Goal: Information Seeking & Learning: Learn about a topic

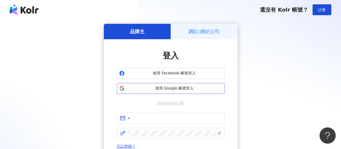
click at [179, 88] on span "使用 Google 帳號登入" at bounding box center [175, 88] width 96 height 5
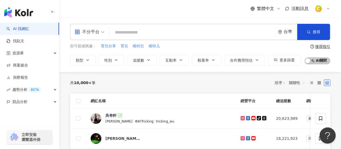
click at [98, 31] on div "不分平台" at bounding box center [87, 32] width 25 height 9
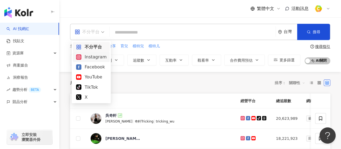
click at [97, 58] on div "Instagram" at bounding box center [91, 56] width 31 height 7
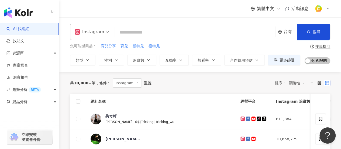
click at [137, 47] on span "模特兒" at bounding box center [138, 45] width 11 height 5
type input "***"
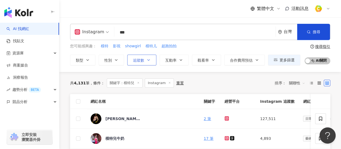
click at [147, 61] on icon "button" at bounding box center [149, 60] width 4 height 4
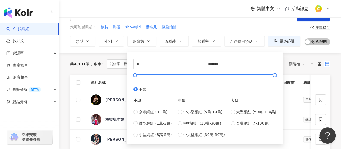
scroll to position [27, 0]
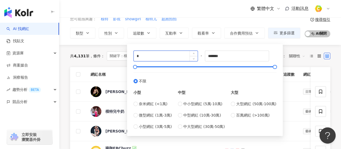
click at [161, 56] on input "*" at bounding box center [166, 56] width 64 height 10
type input "****"
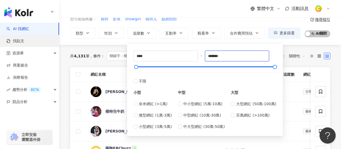
drag, startPoint x: 238, startPoint y: 55, endPoint x: 56, endPoint y: 45, distance: 182.0
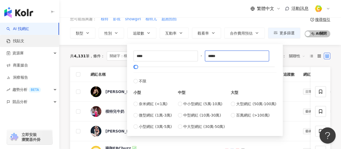
type input "*****"
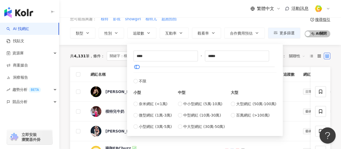
click at [84, 66] on div "共 4,131 筆 條件 ： 關鍵字：模特兒 Instagram 重置 排序： 關聯性" at bounding box center [200, 56] width 260 height 22
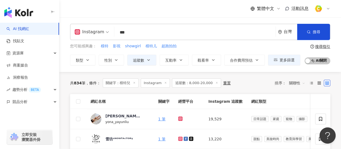
drag, startPoint x: 87, startPoint y: 90, endPoint x: 82, endPoint y: 95, distance: 6.9
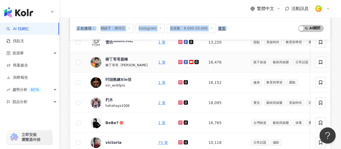
scroll to position [135, 0]
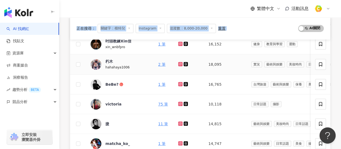
click at [179, 63] on icon at bounding box center [180, 64] width 2 height 2
click at [178, 84] on icon at bounding box center [180, 84] width 4 height 4
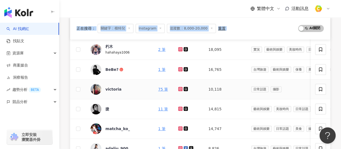
scroll to position [162, 0]
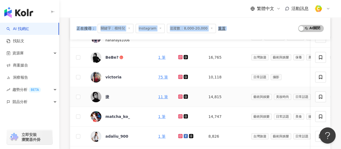
click at [178, 96] on icon at bounding box center [180, 96] width 4 height 4
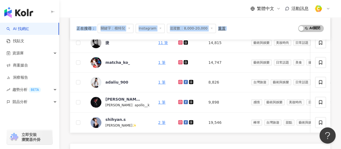
scroll to position [243, 0]
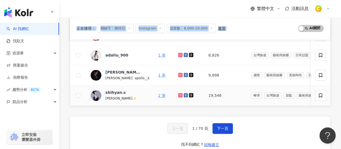
click at [178, 93] on link at bounding box center [180, 95] width 5 height 4
click at [225, 129] on span "下一頁" at bounding box center [222, 128] width 11 height 4
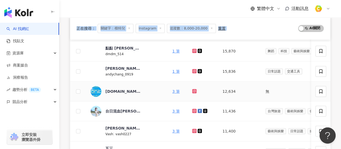
scroll to position [228, 0]
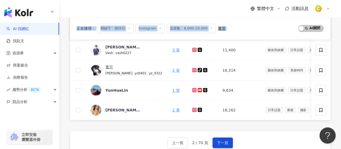
click at [245, 26] on div "正在搜尋 ： 關鍵字：模特兒 Instagram 追蹤數：8,000-20,000 重置 AI 開啟 AI 關閉" at bounding box center [201, 28] width 248 height 9
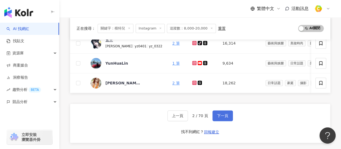
click at [227, 118] on span "下一頁" at bounding box center [222, 115] width 11 height 4
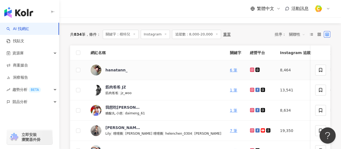
scroll to position [0, 0]
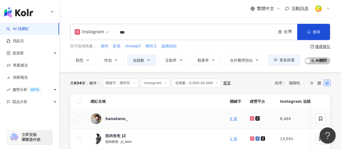
click at [251, 118] on icon at bounding box center [253, 118] width 4 height 3
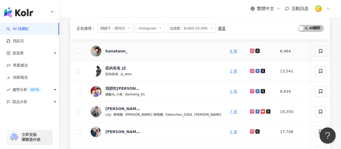
scroll to position [108, 0]
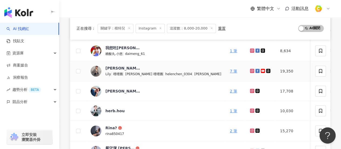
click at [251, 70] on icon at bounding box center [253, 70] width 4 height 3
click at [252, 70] on icon at bounding box center [252, 70] width 1 height 1
drag, startPoint x: 277, startPoint y: 69, endPoint x: 258, endPoint y: 72, distance: 19.9
click at [276, 72] on td "19,350" at bounding box center [297, 71] width 43 height 20
copy td "19,350"
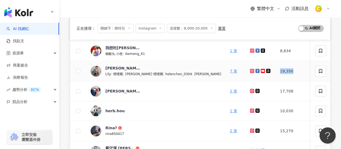
click at [287, 71] on td "19,350" at bounding box center [297, 71] width 43 height 20
click at [111, 67] on div "陳韋利" at bounding box center [123, 67] width 35 height 5
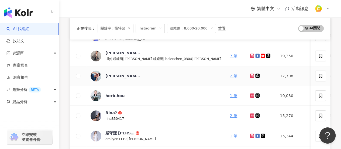
scroll to position [135, 0]
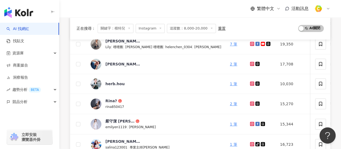
click at [93, 7] on div "繁體中文 活動訊息" at bounding box center [200, 8] width 260 height 17
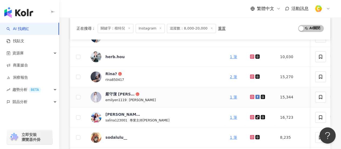
click at [251, 96] on icon at bounding box center [252, 96] width 2 height 2
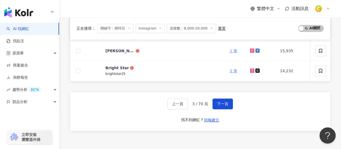
scroll to position [270, 0]
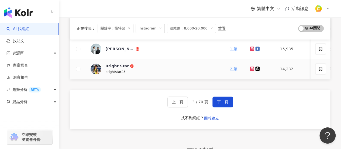
click at [251, 67] on icon at bounding box center [252, 68] width 2 height 2
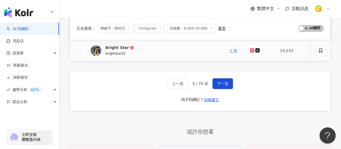
scroll to position [297, 0]
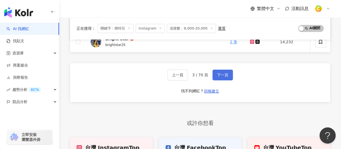
click at [227, 80] on button "下一頁" at bounding box center [223, 74] width 21 height 11
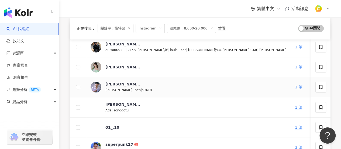
scroll to position [27, 0]
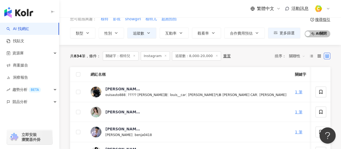
click at [245, 14] on div "繁體中文 活動訊息" at bounding box center [200, 8] width 260 height 17
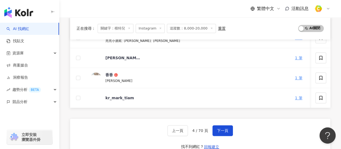
scroll to position [243, 0]
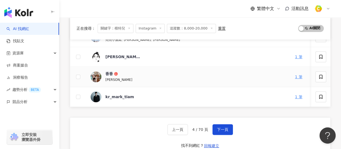
click at [315, 75] on icon at bounding box center [317, 76] width 4 height 4
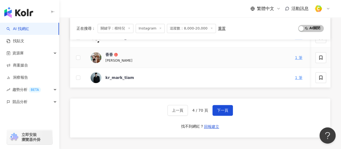
scroll to position [270, 0]
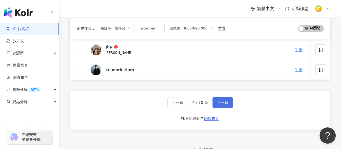
click at [220, 104] on span "下一頁" at bounding box center [222, 102] width 11 height 4
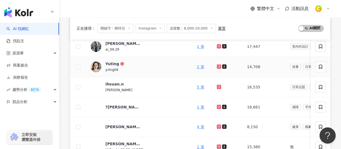
scroll to position [162, 0]
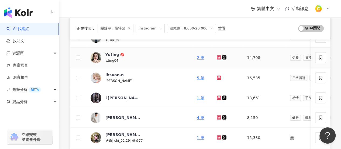
click at [218, 57] on icon at bounding box center [219, 57] width 2 height 2
click at [111, 52] on div "Yuting" at bounding box center [113, 54] width 14 height 5
drag, startPoint x: 203, startPoint y: 59, endPoint x: 236, endPoint y: 58, distance: 32.9
click at [243, 58] on td "14,708" at bounding box center [264, 58] width 43 height 20
copy td "14,708"
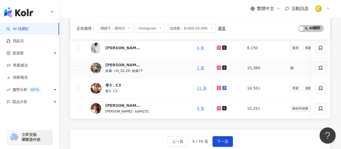
scroll to position [243, 0]
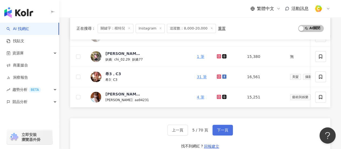
click at [219, 132] on span "下一頁" at bounding box center [222, 130] width 11 height 4
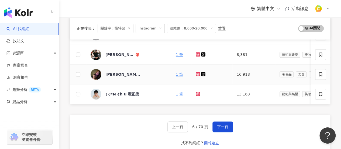
click at [197, 73] on icon at bounding box center [198, 74] width 2 height 2
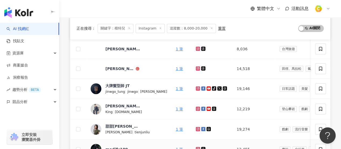
scroll to position [108, 0]
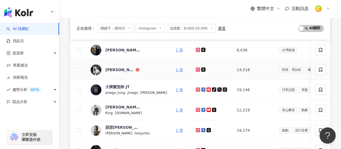
click at [197, 68] on icon at bounding box center [199, 69] width 4 height 3
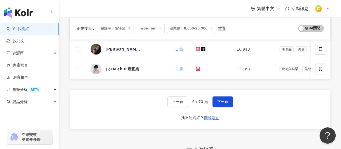
scroll to position [243, 0]
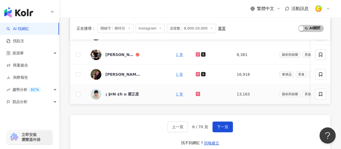
click at [197, 92] on icon at bounding box center [199, 93] width 4 height 3
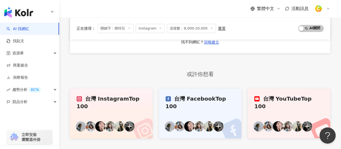
scroll to position [297, 0]
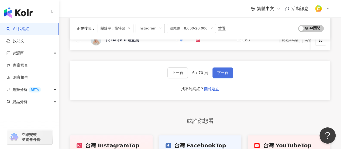
click at [221, 75] on span "下一頁" at bounding box center [222, 72] width 11 height 4
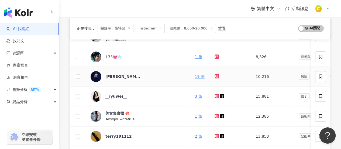
scroll to position [108, 0]
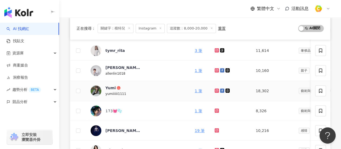
click at [217, 89] on icon at bounding box center [217, 90] width 4 height 3
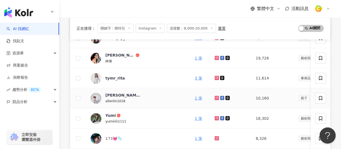
scroll to position [54, 0]
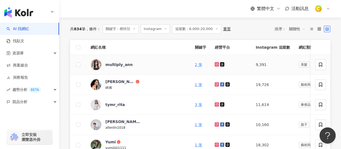
click at [218, 65] on icon at bounding box center [217, 64] width 2 height 2
click at [217, 83] on icon at bounding box center [217, 84] width 4 height 3
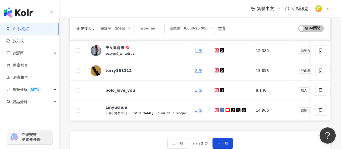
scroll to position [243, 0]
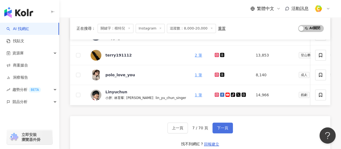
click at [222, 130] on span "下一頁" at bounding box center [222, 128] width 11 height 4
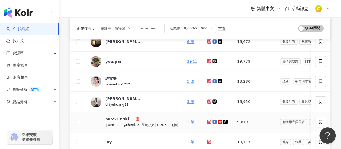
scroll to position [108, 0]
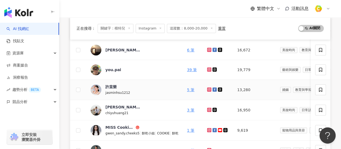
click at [208, 88] on icon at bounding box center [210, 89] width 4 height 3
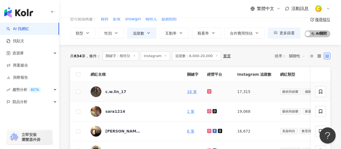
scroll to position [216, 0]
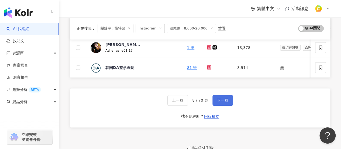
click at [224, 102] on span "下一頁" at bounding box center [222, 100] width 11 height 4
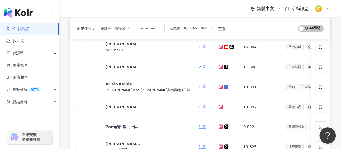
scroll to position [243, 0]
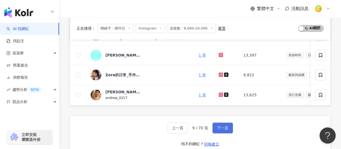
click at [227, 130] on span "下一頁" at bounding box center [222, 128] width 11 height 4
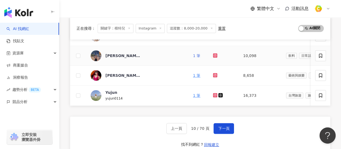
click at [193, 54] on link "1 筆" at bounding box center [196, 55] width 7 height 4
click at [213, 55] on icon at bounding box center [215, 55] width 4 height 4
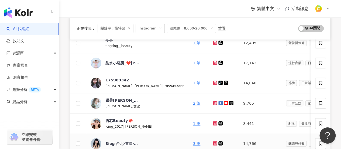
scroll to position [135, 0]
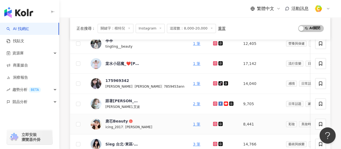
click at [214, 122] on icon at bounding box center [215, 123] width 2 height 2
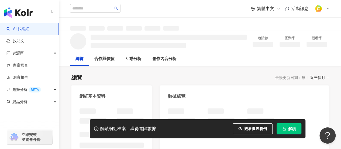
click at [291, 126] on button "解鎖" at bounding box center [289, 128] width 25 height 11
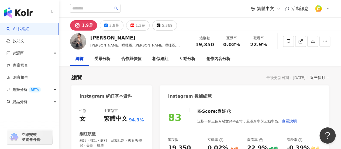
click at [329, 93] on div "Instagram 數據總覽" at bounding box center [244, 94] width 169 height 18
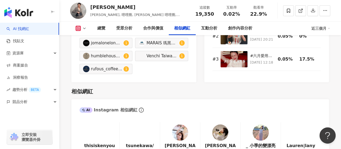
scroll to position [999, 0]
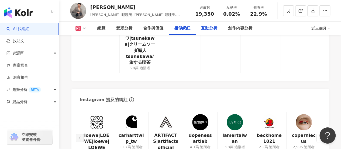
click at [207, 26] on div "互動分析" at bounding box center [209, 28] width 16 height 6
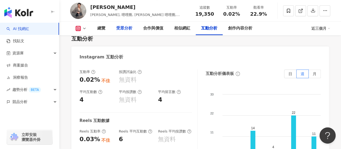
click at [124, 27] on div "受眾分析" at bounding box center [124, 28] width 16 height 6
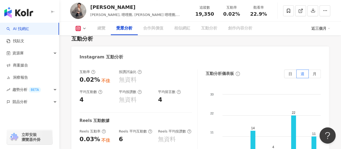
scroll to position [484, 0]
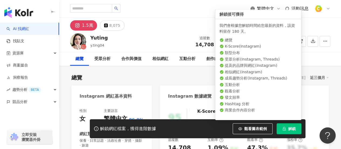
click at [286, 129] on icon "lock" at bounding box center [284, 129] width 3 height 4
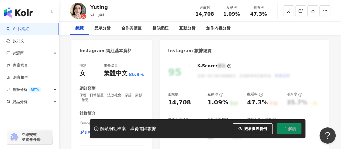
scroll to position [54, 0]
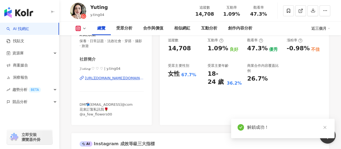
scroll to position [270, 0]
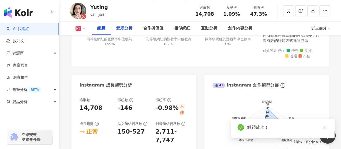
click at [126, 31] on div "受眾分析" at bounding box center [124, 28] width 16 height 6
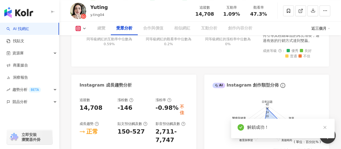
scroll to position [479, 0]
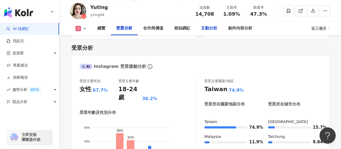
click at [208, 31] on div "互動分析" at bounding box center [209, 28] width 16 height 6
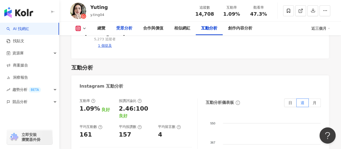
click at [125, 24] on div "受眾分析" at bounding box center [124, 28] width 27 height 13
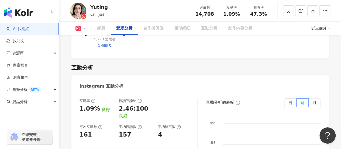
scroll to position [479, 0]
